Goal: Task Accomplishment & Management: Use online tool/utility

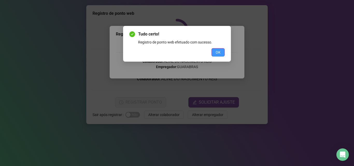
click at [213, 53] on button "OK" at bounding box center [217, 52] width 13 height 8
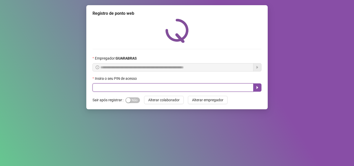
click at [159, 90] on input "text" at bounding box center [172, 87] width 161 height 8
type input "*****"
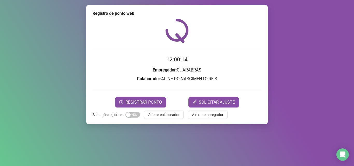
click at [150, 96] on form "12:00:14 Empregador : GUARABRAS Colaborador : ALINE DO NASCIMENTO REIS REGISTRA…" at bounding box center [176, 81] width 169 height 52
click at [146, 100] on span "REGISTRAR PONTO" at bounding box center [143, 102] width 37 height 6
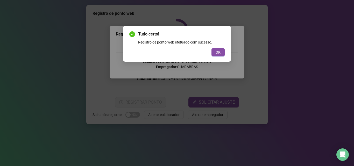
click at [211, 48] on button "OK" at bounding box center [217, 52] width 13 height 8
